Goal: Contribute content: Add original content to the website for others to see

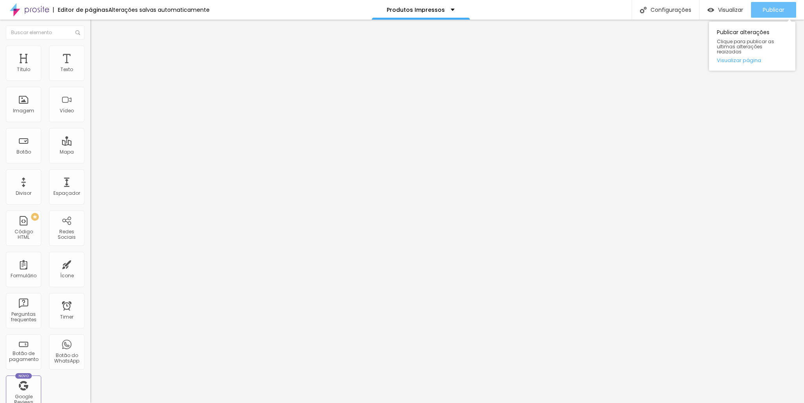
click at [782, 7] on span "Publicar" at bounding box center [774, 10] width 22 height 6
click at [90, 50] on img at bounding box center [93, 49] width 7 height 7
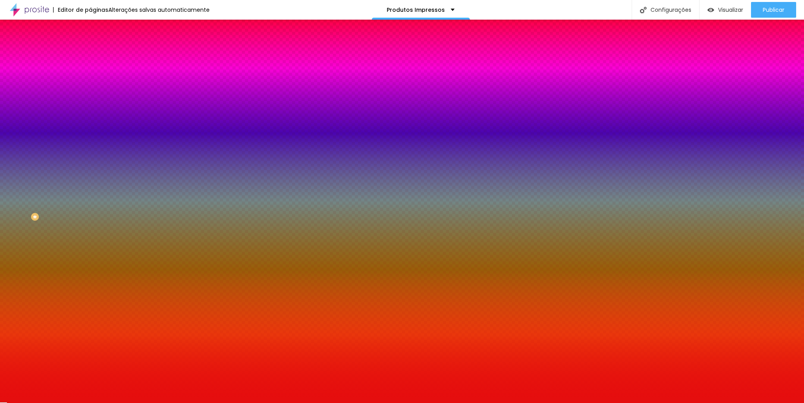
click at [90, 107] on div at bounding box center [135, 107] width 90 height 0
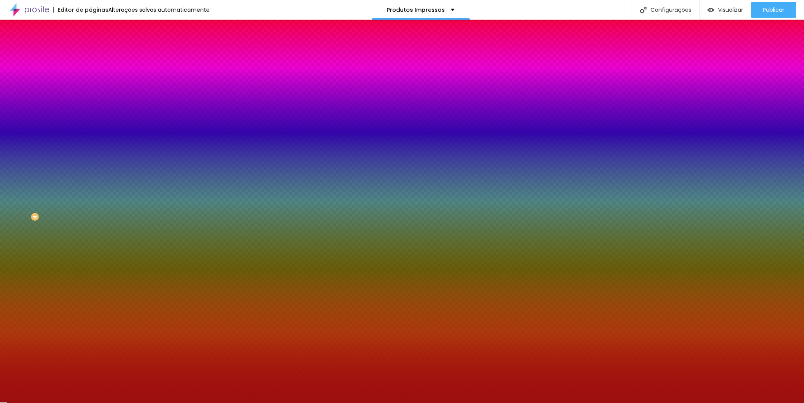
click at [58, 175] on div at bounding box center [402, 201] width 804 height 403
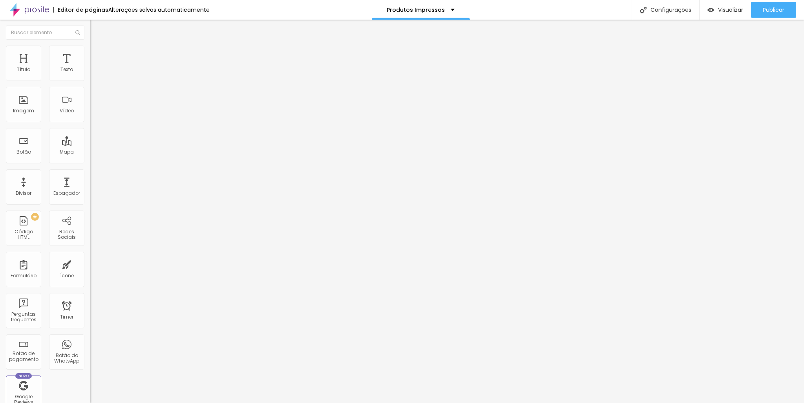
click at [90, 57] on ul "Conteúdo Estilo Avançado" at bounding box center [135, 50] width 90 height 24
click at [90, 49] on img at bounding box center [93, 49] width 7 height 7
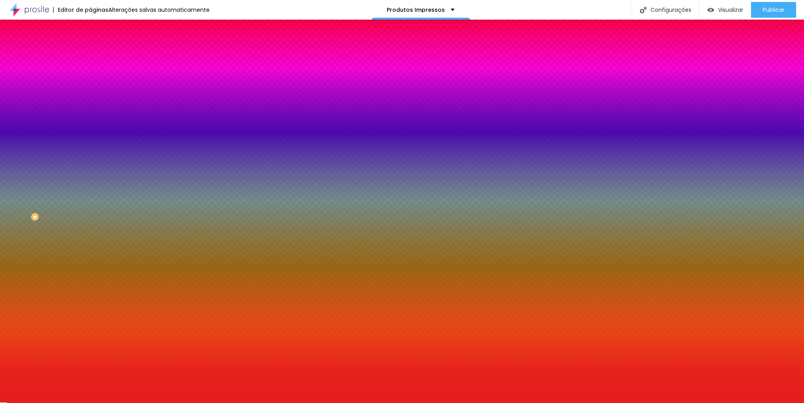
drag, startPoint x: 64, startPoint y: 142, endPoint x: 88, endPoint y: 140, distance: 24.4
click at [90, 140] on div "Imagem de fundo Adicionar imagem Efeito da Imagem Nenhum Nenhum Parallax Cor de…" at bounding box center [135, 112] width 90 height 102
paste input "0E0"
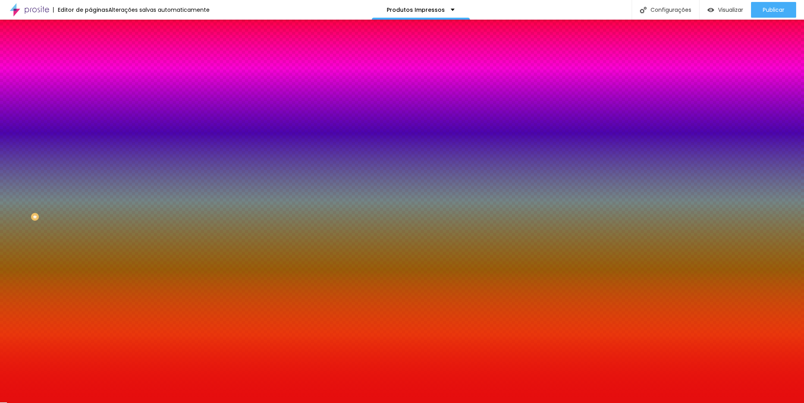
drag, startPoint x: 81, startPoint y: 141, endPoint x: 57, endPoint y: 147, distance: 25.0
click at [90, 115] on input "#E50E0E" at bounding box center [137, 111] width 94 height 8
click at [90, 107] on div at bounding box center [135, 107] width 90 height 0
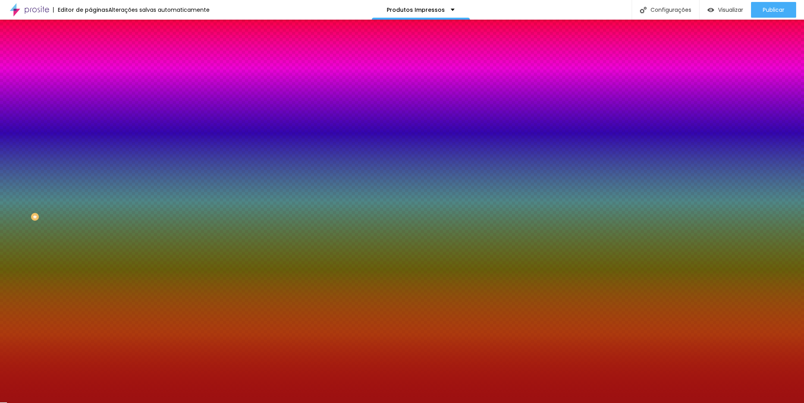
click at [58, 175] on div at bounding box center [402, 201] width 804 height 403
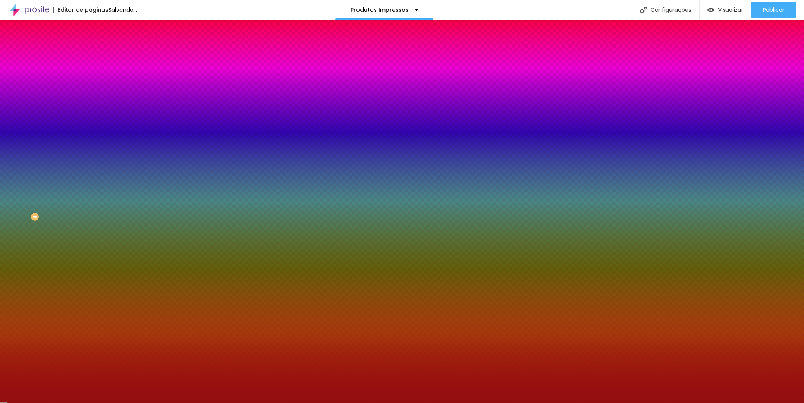
type input "#970D0D"
click at [735, 160] on div at bounding box center [736, 160] width 2 height 2
click at [90, 274] on div "Editar Seção Conteúdo Estilo Avançado Imagem de fundo Adicionar imagem Efeito d…" at bounding box center [135, 211] width 90 height 383
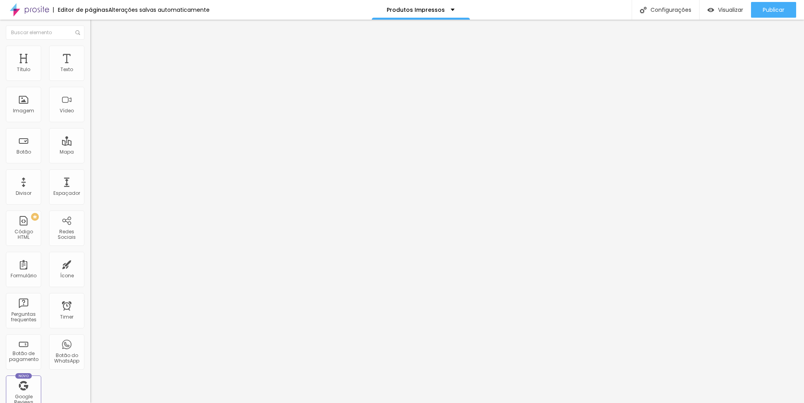
click at [90, 50] on li "Estilo" at bounding box center [135, 50] width 90 height 8
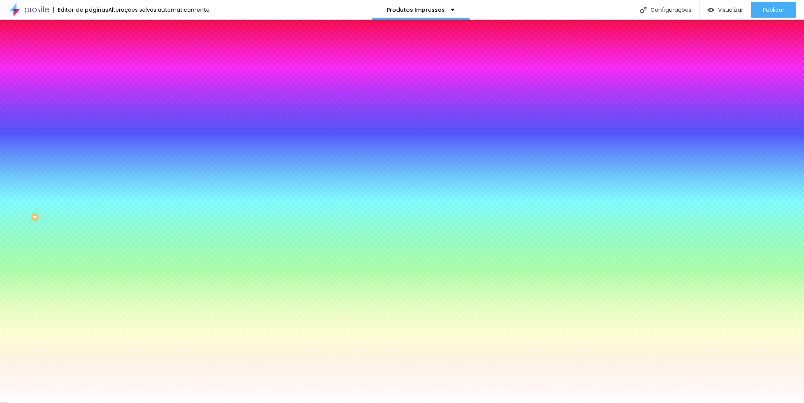
drag, startPoint x: 55, startPoint y: 77, endPoint x: 54, endPoint y: 84, distance: 7.5
click at [90, 75] on div at bounding box center [135, 75] width 90 height 0
click at [69, 141] on div at bounding box center [402, 201] width 804 height 403
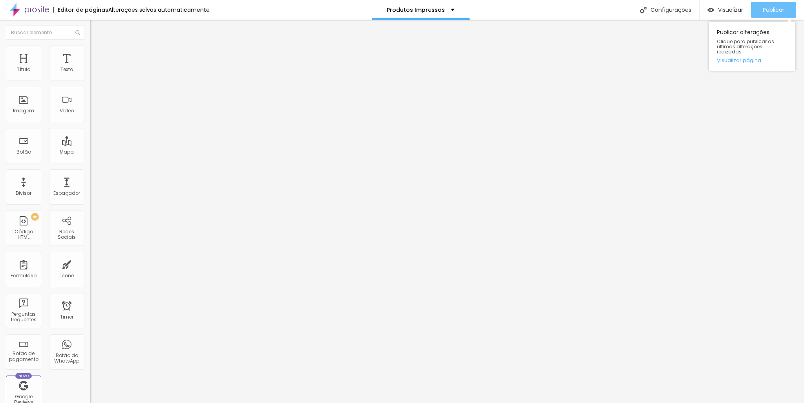
click at [779, 5] on div "Publicar" at bounding box center [774, 10] width 22 height 16
